Goal: Transaction & Acquisition: Purchase product/service

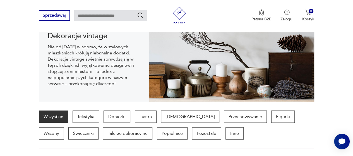
scroll to position [83, 0]
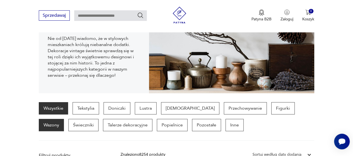
click at [64, 119] on p "Wazony" at bounding box center [51, 125] width 25 height 12
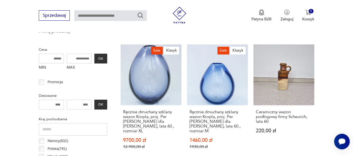
scroll to position [260, 0]
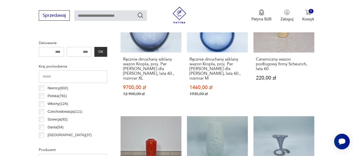
click at [51, 95] on p "Polska ( 781 )" at bounding box center [56, 96] width 19 height 6
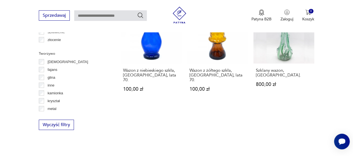
scroll to position [650, 0]
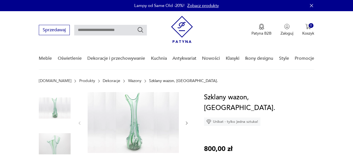
click at [141, 127] on img at bounding box center [133, 122] width 91 height 61
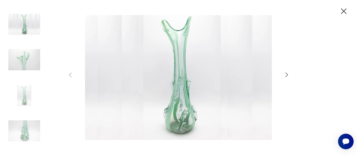
click at [21, 60] on img at bounding box center [24, 60] width 32 height 32
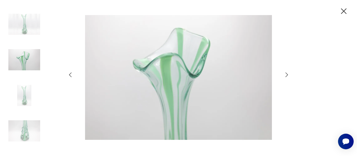
click at [28, 95] on img at bounding box center [24, 96] width 32 height 32
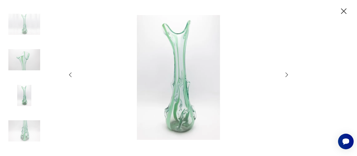
click at [345, 12] on icon "button" at bounding box center [344, 11] width 6 height 6
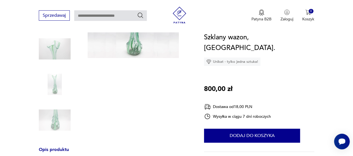
scroll to position [167, 0]
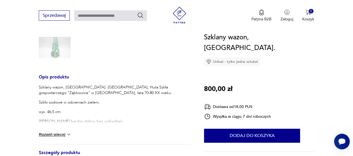
click at [57, 137] on button "Rozwiń więcej" at bounding box center [55, 135] width 32 height 6
